Goal: Find specific page/section: Find specific page/section

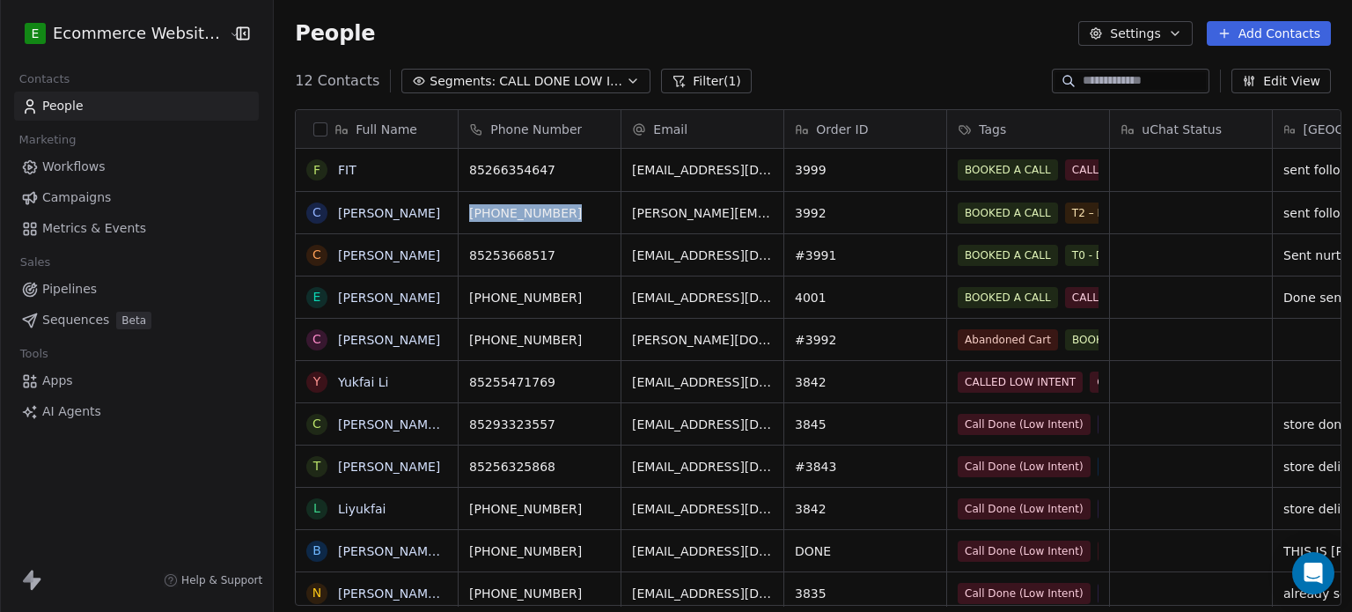
scroll to position [525, 1075]
click at [1107, 83] on input at bounding box center [1144, 81] width 123 height 18
click at [533, 80] on span "CALL DONE LOW INTENT" at bounding box center [560, 81] width 123 height 18
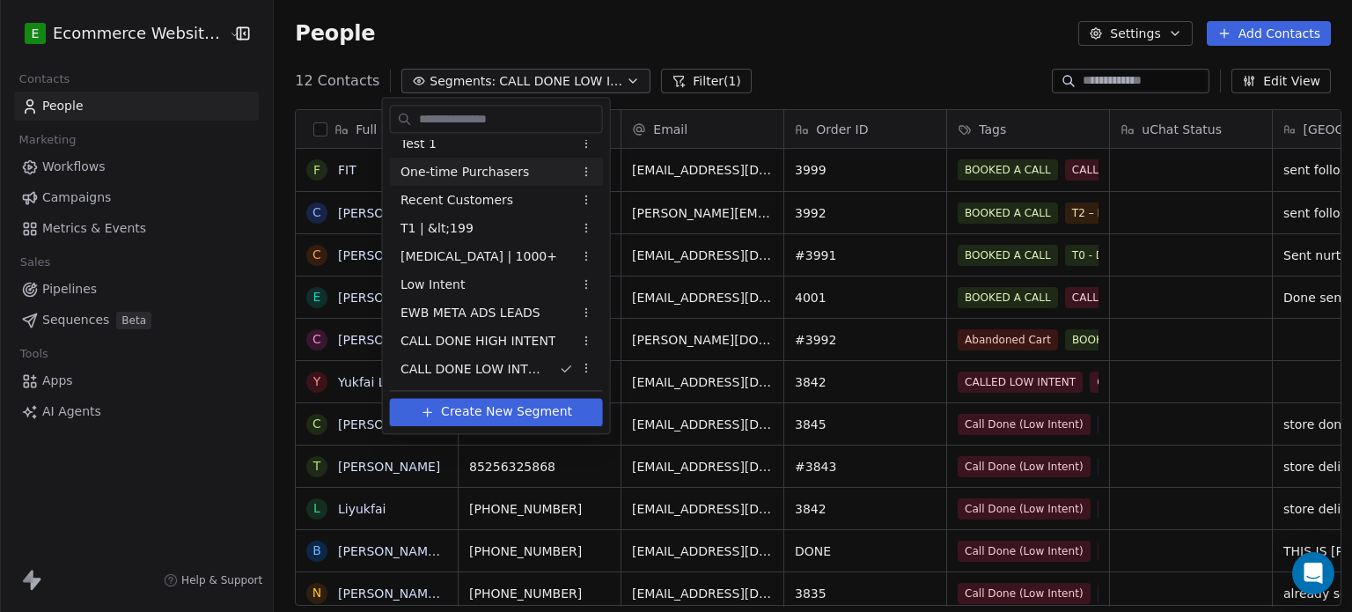
scroll to position [0, 0]
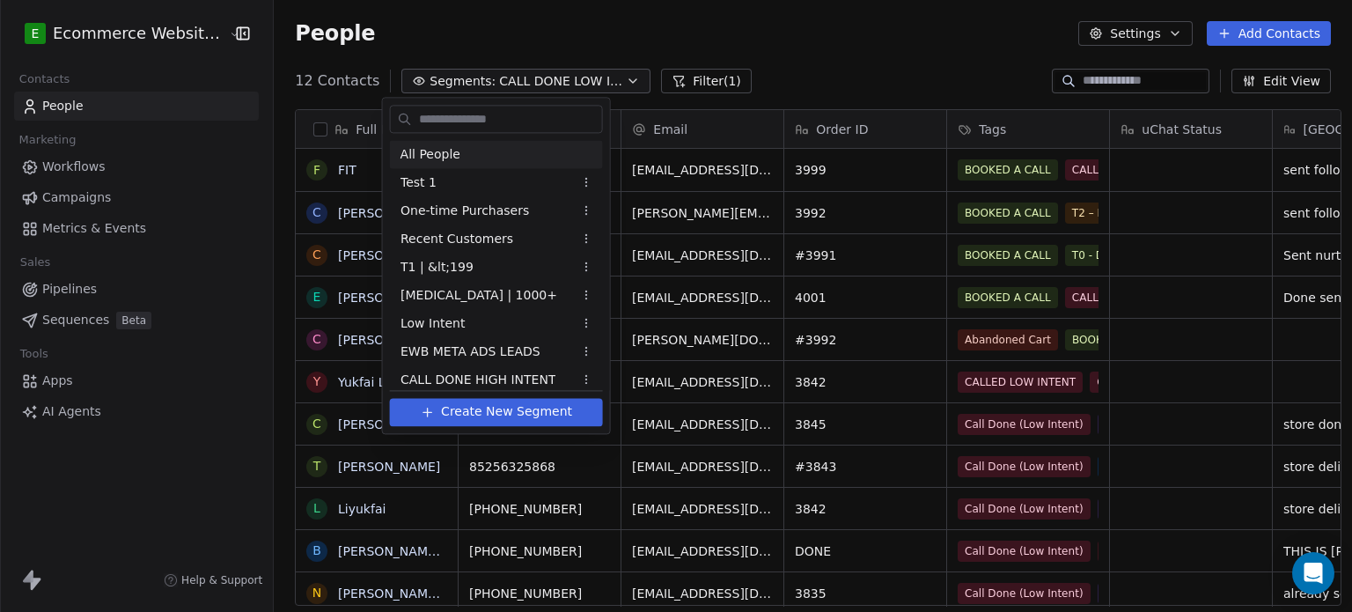
click at [456, 155] on div "All People" at bounding box center [496, 154] width 213 height 28
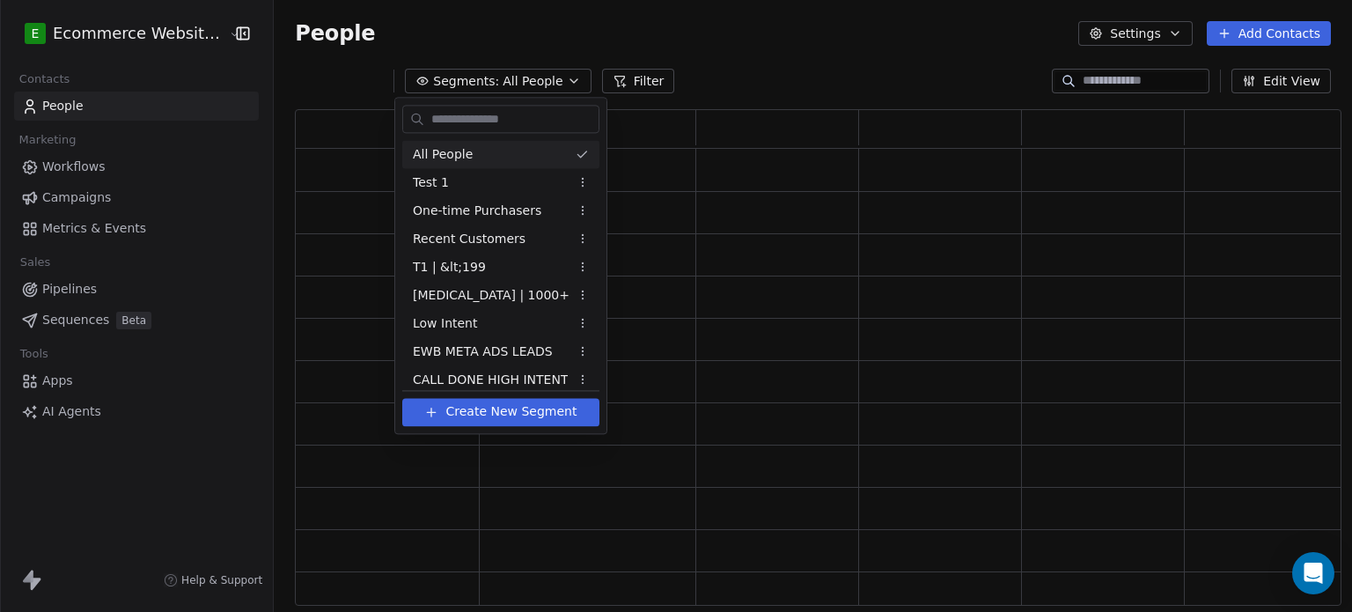
scroll to position [482, 1033]
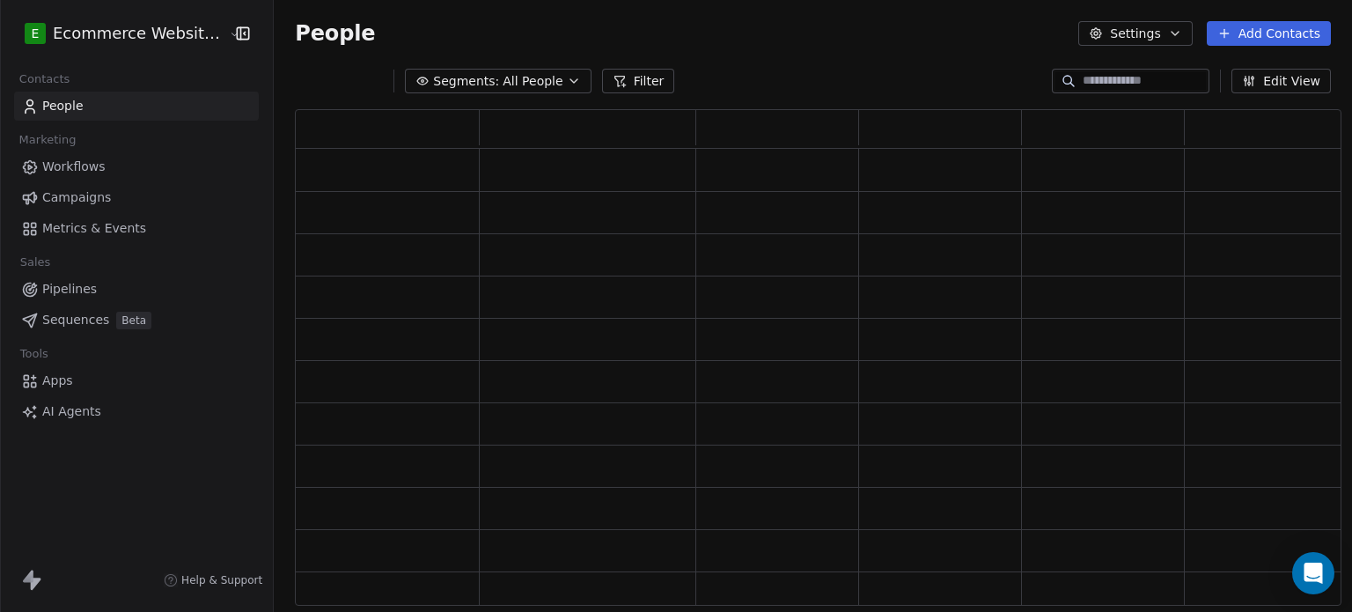
click at [1148, 74] on input at bounding box center [1144, 81] width 123 height 18
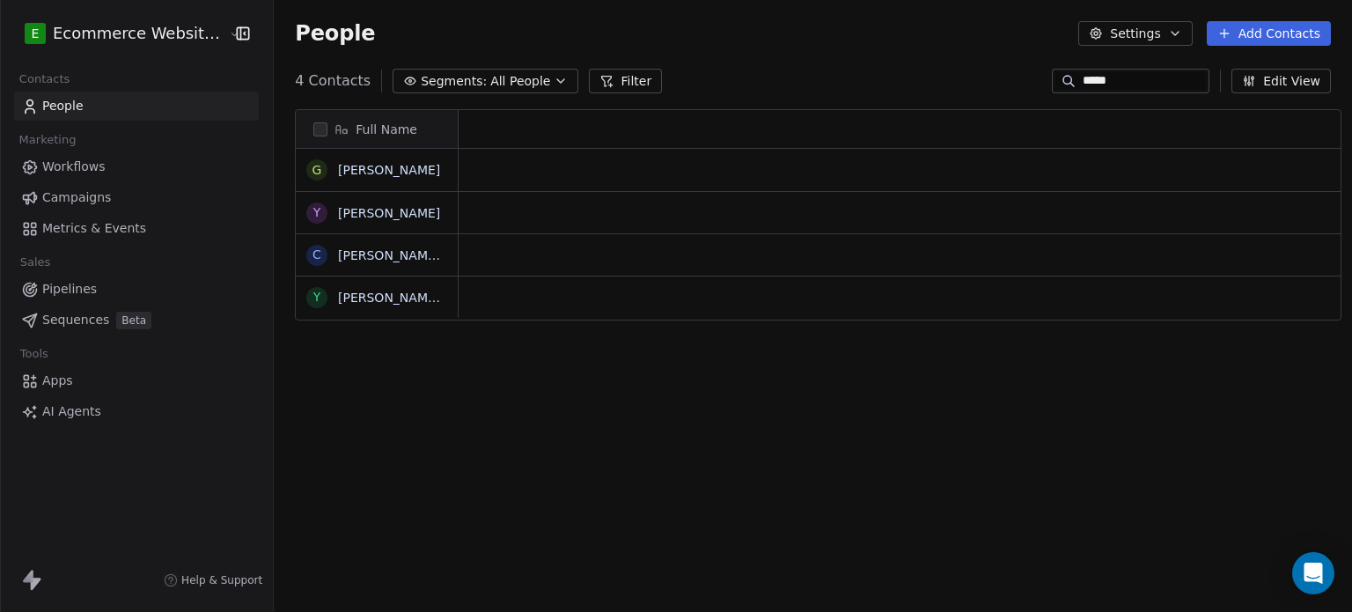
scroll to position [525, 1075]
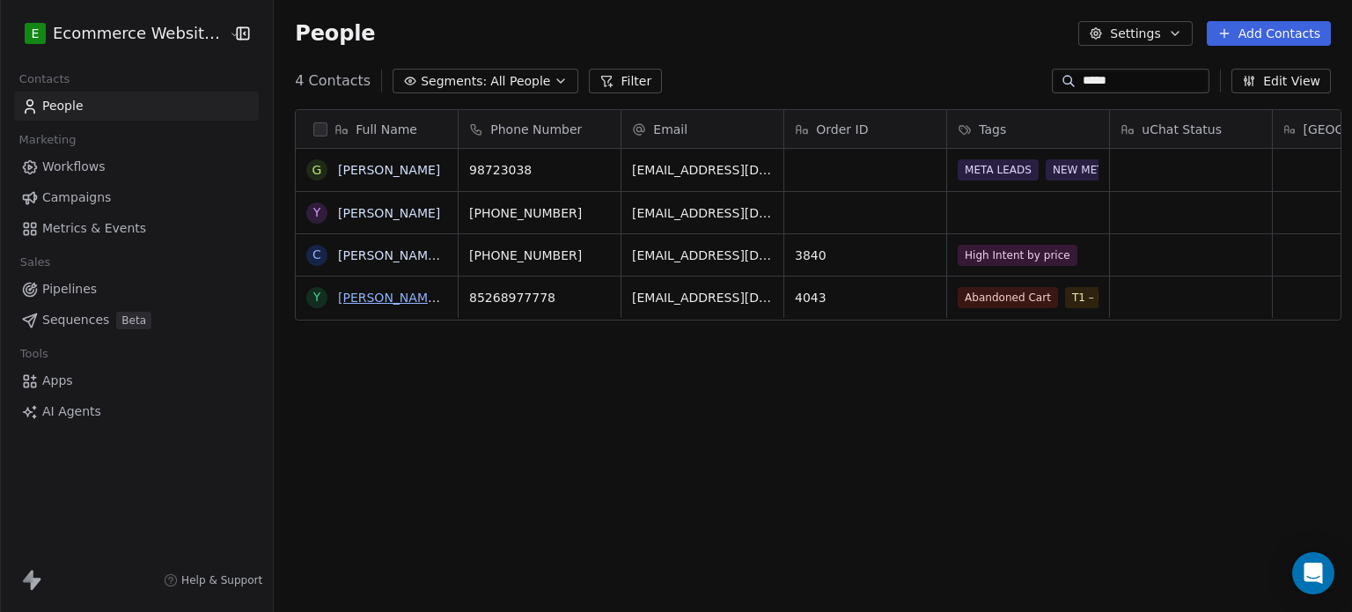
type input "*****"
click at [375, 295] on link "[PERSON_NAME] [PERSON_NAME]" at bounding box center [442, 298] width 209 height 14
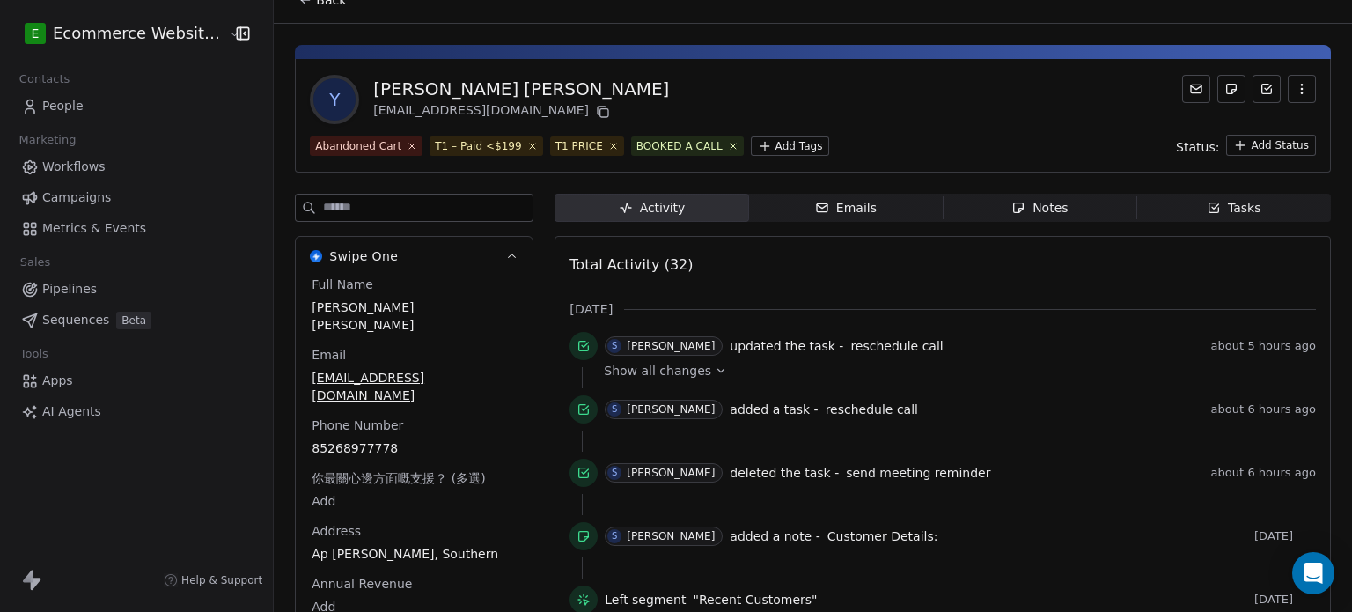
scroll to position [24, 0]
click at [1143, 196] on span "Tasks Tasks" at bounding box center [1234, 207] width 194 height 28
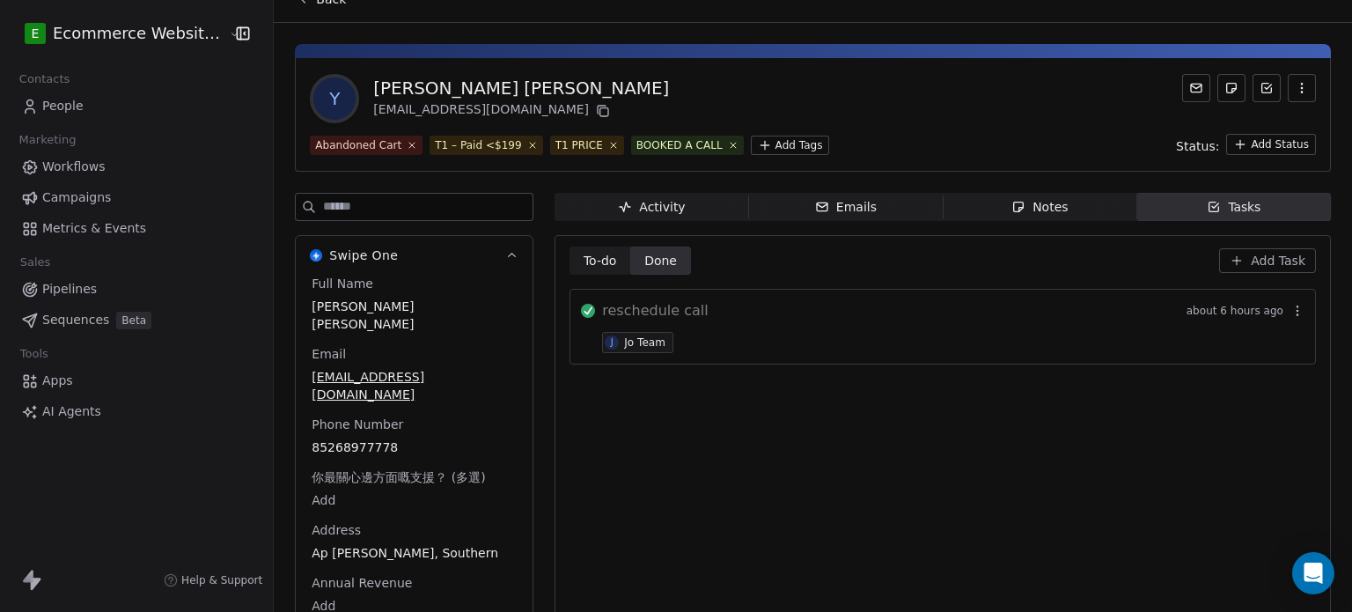
click at [993, 203] on span "Notes Notes" at bounding box center [1040, 207] width 194 height 28
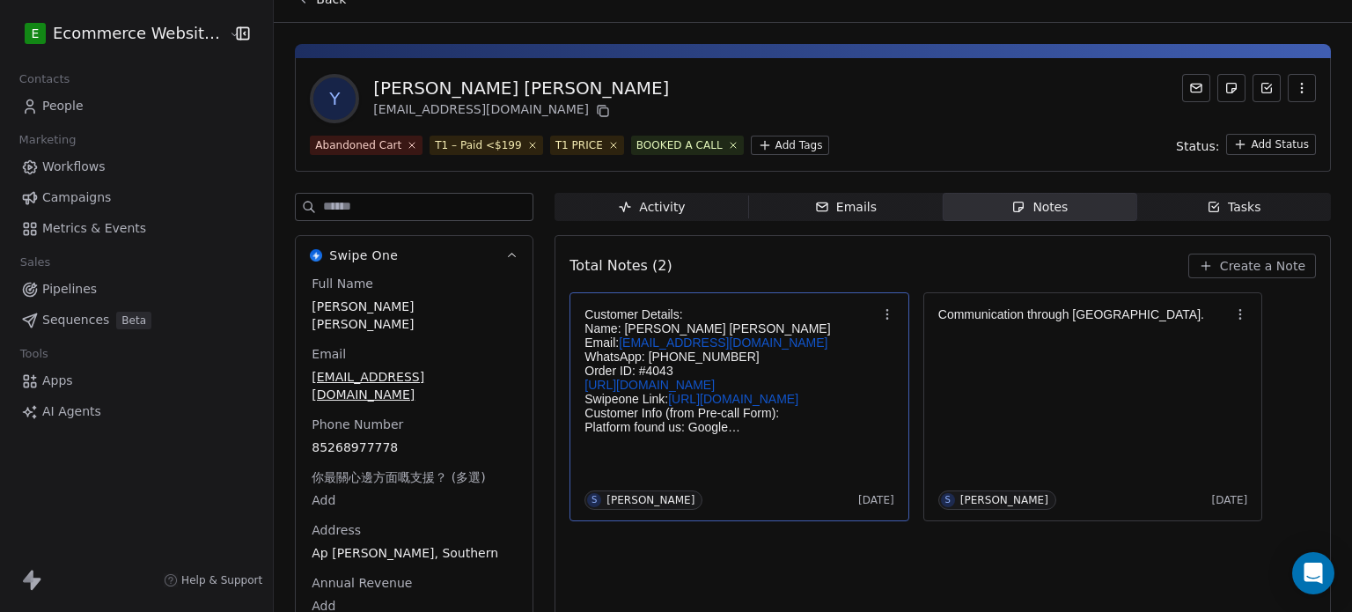
click at [812, 392] on p "[URL][DOMAIN_NAME]" at bounding box center [731, 385] width 292 height 14
